Goal: Task Accomplishment & Management: Complete application form

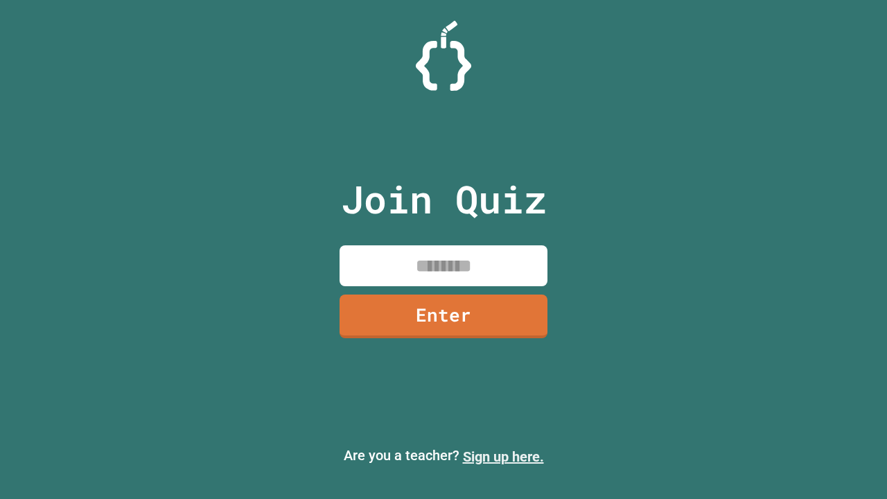
click at [503, 457] on link "Sign up here." at bounding box center [503, 456] width 81 height 17
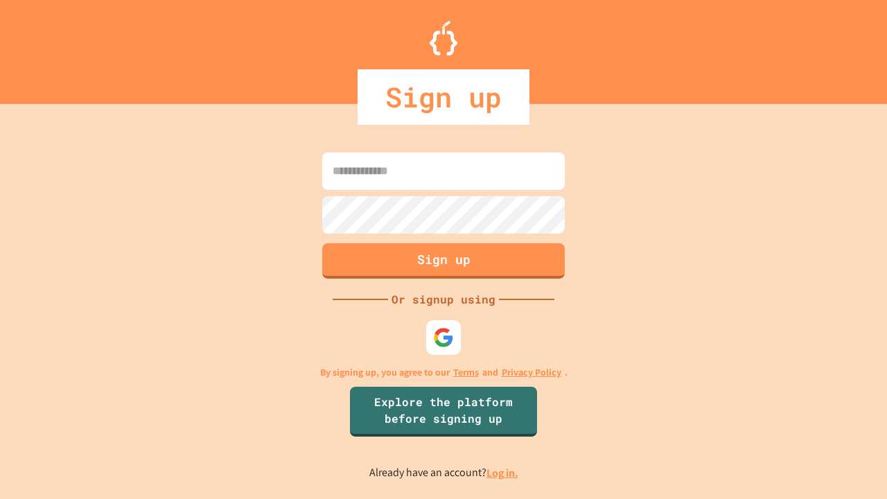
click at [503, 472] on link "Log in." at bounding box center [502, 473] width 32 height 15
